Goal: Information Seeking & Learning: Learn about a topic

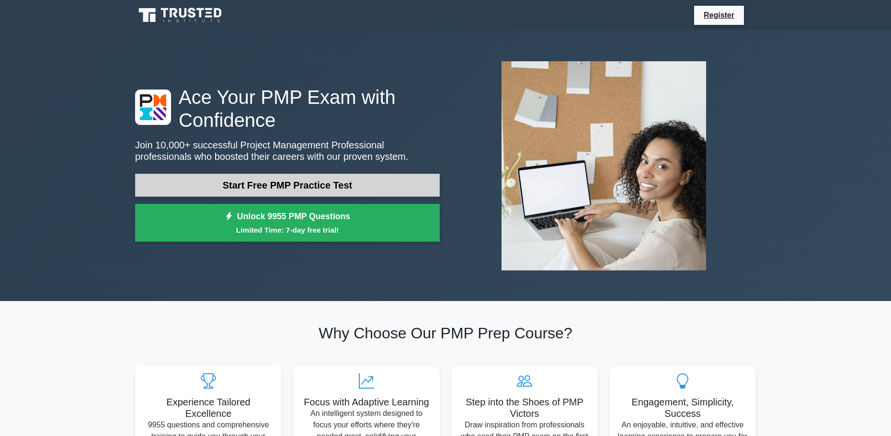
click at [242, 183] on link "Start Free PMP Practice Test" at bounding box center [287, 185] width 305 height 23
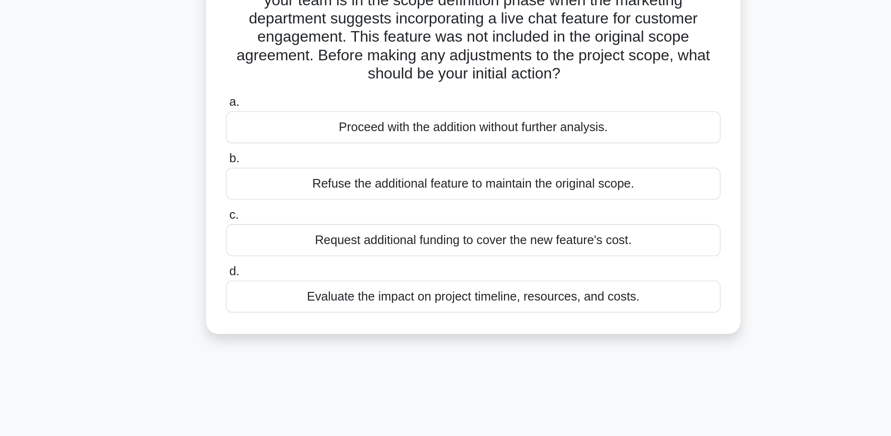
click at [409, 276] on div "Evaluate the impact on project timeline, resources, and costs." at bounding box center [445, 272] width 310 height 20
click at [290, 260] on input "d. Evaluate the impact on project timeline, resources, and costs." at bounding box center [290, 257] width 0 height 6
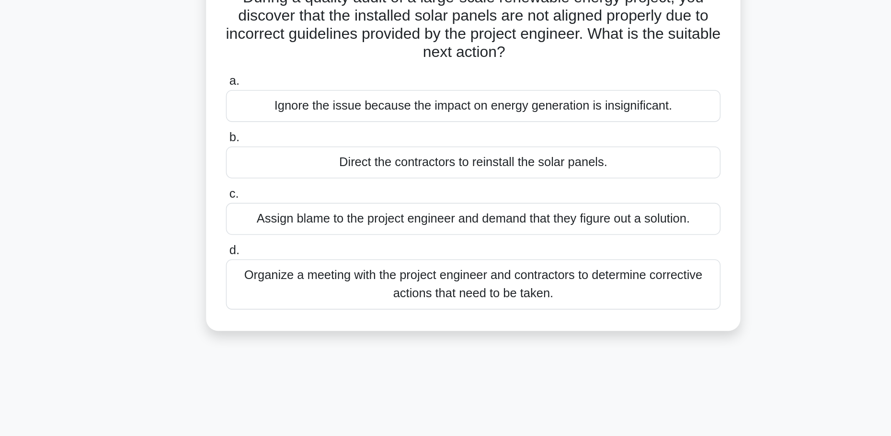
click at [430, 257] on div "Organize a meeting with the project engineer and contractors to determine corre…" at bounding box center [445, 255] width 310 height 32
click at [290, 237] on input "d. Organize a meeting with the project engineer and contractors to determine co…" at bounding box center [290, 234] width 0 height 6
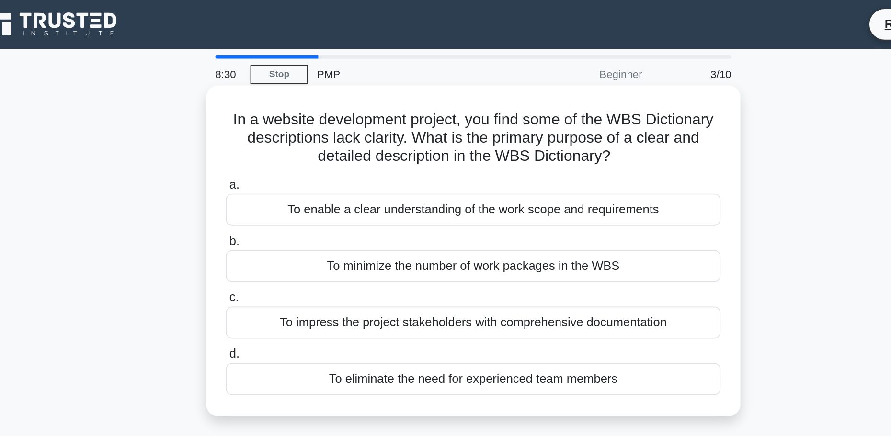
click at [467, 137] on div "To enable a clear understanding of the work scope and requirements" at bounding box center [445, 132] width 310 height 20
click at [290, 119] on input "a. To enable a clear understanding of the work scope and requirements" at bounding box center [290, 116] width 0 height 6
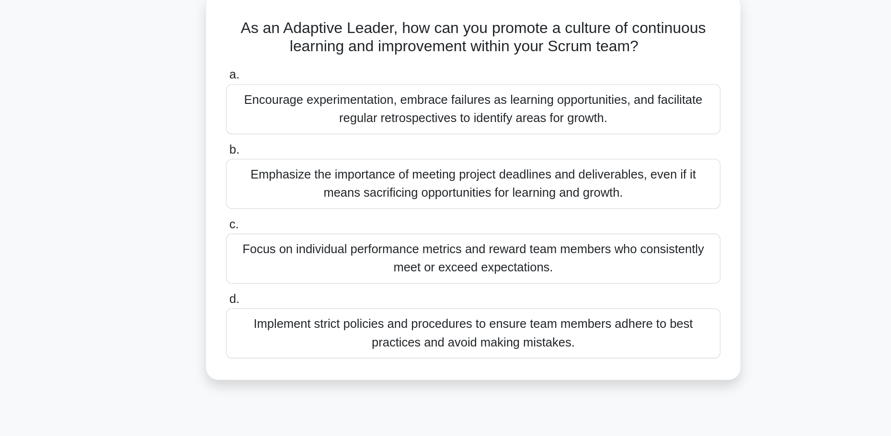
click at [436, 172] on div "Emphasize the importance of meeting project deadlines and deliverables, even if…" at bounding box center [445, 173] width 310 height 32
click at [290, 155] on input "b. Emphasize the importance of meeting project deadlines and deliverables, even…" at bounding box center [290, 151] width 0 height 6
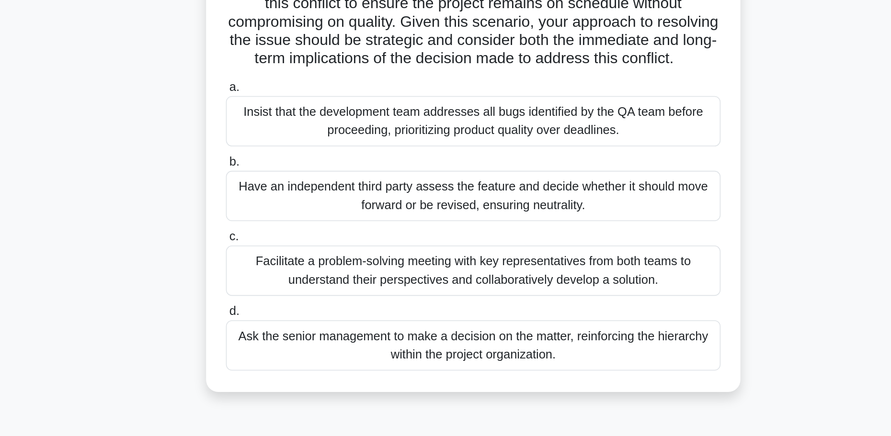
click at [473, 332] on div "Facilitate a problem-solving meeting with key representatives from both teams t…" at bounding box center [445, 323] width 310 height 32
click at [290, 305] on input "c. Facilitate a problem-solving meeting with key representatives from both team…" at bounding box center [290, 302] width 0 height 6
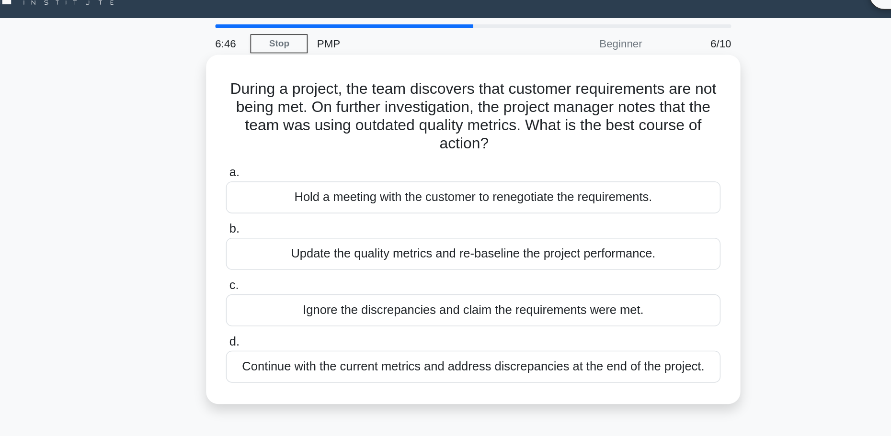
click at [480, 179] on div "Update the quality metrics and re-baseline the project performance." at bounding box center [445, 179] width 310 height 20
click at [290, 166] on input "b. Update the quality metrics and re-baseline the project performance." at bounding box center [290, 163] width 0 height 6
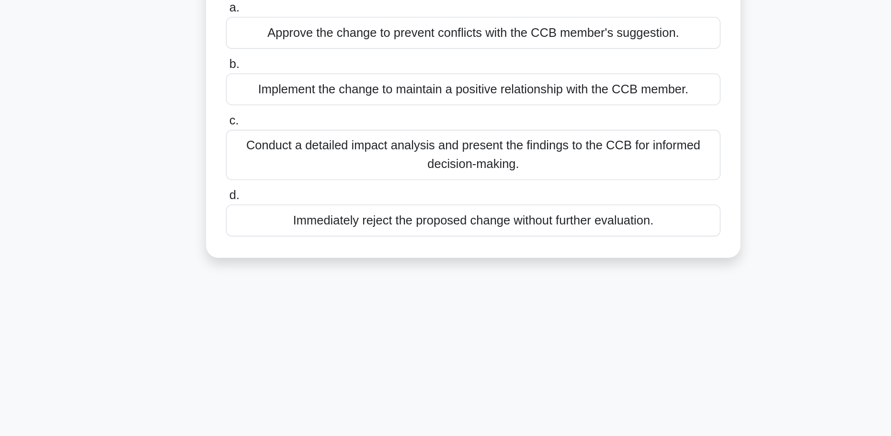
click at [489, 227] on div "Conduct a detailed impact analysis and present the findings to the CCB for info…" at bounding box center [445, 231] width 310 height 32
click at [290, 213] on input "c. Conduct a detailed impact analysis and present the findings to the CCB for i…" at bounding box center [290, 210] width 0 height 6
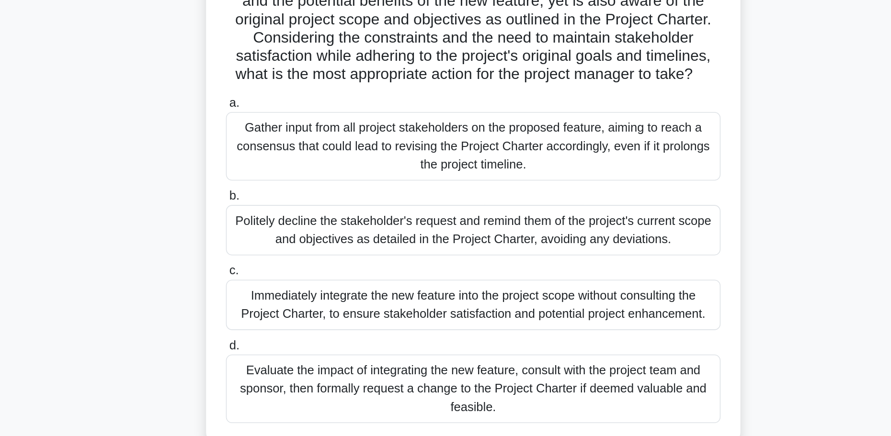
scroll to position [11, 0]
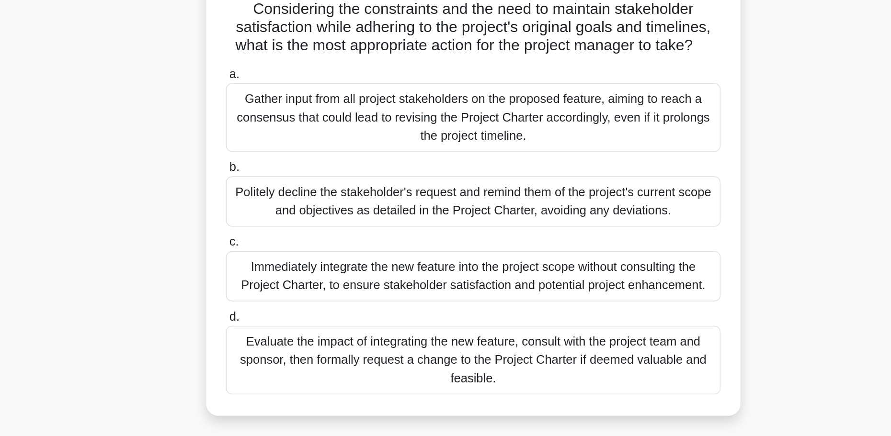
click at [488, 248] on div "Gather input from all project stakeholders on the proposed feature, aiming to r…" at bounding box center [445, 235] width 310 height 43
click at [290, 211] on input "a. Gather input from all project stakeholders on the proposed feature, aiming t…" at bounding box center [290, 208] width 0 height 6
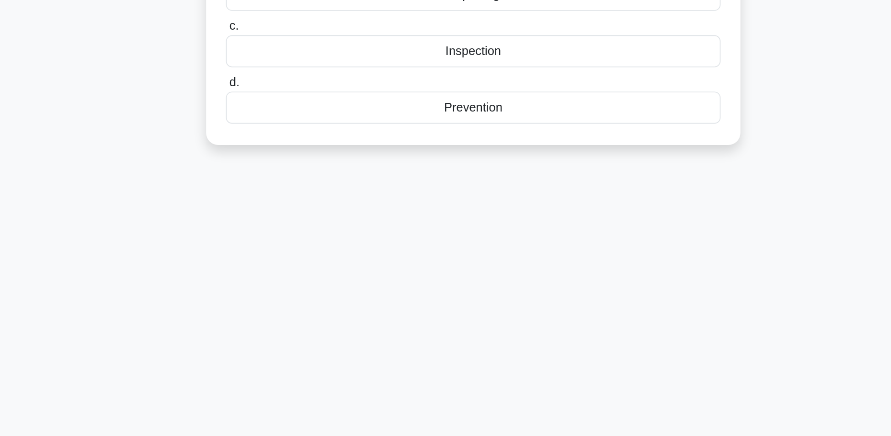
scroll to position [0, 0]
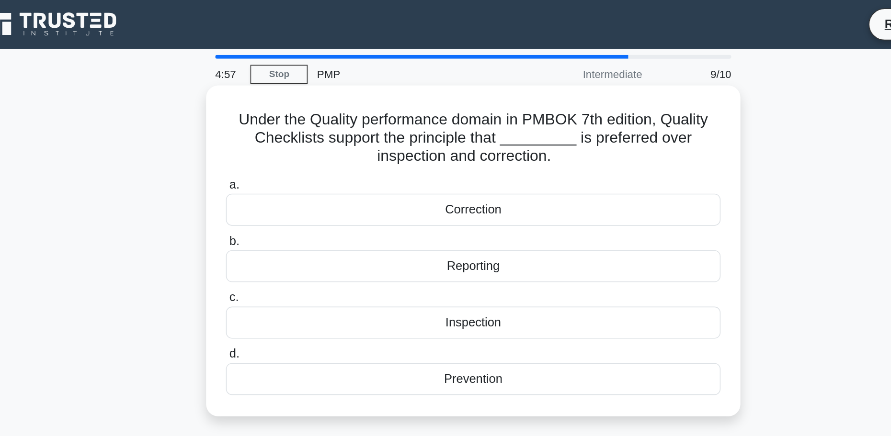
click at [434, 205] on div "Inspection" at bounding box center [445, 202] width 310 height 20
click at [290, 190] on input "c. Inspection" at bounding box center [290, 187] width 0 height 6
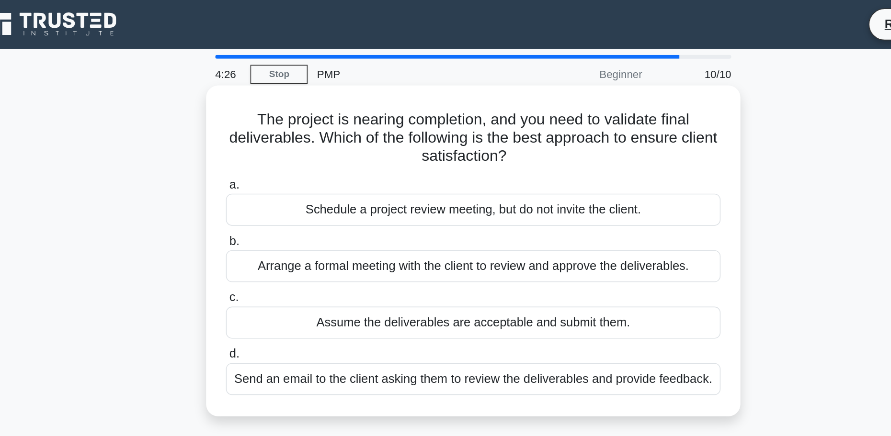
click at [440, 171] on div "Arrange a formal meeting with the client to review and approve the deliverables." at bounding box center [445, 167] width 310 height 20
click at [290, 155] on input "b. Arrange a formal meeting with the client to review and approve the deliverab…" at bounding box center [290, 151] width 0 height 6
